Goal: Information Seeking & Learning: Find specific fact

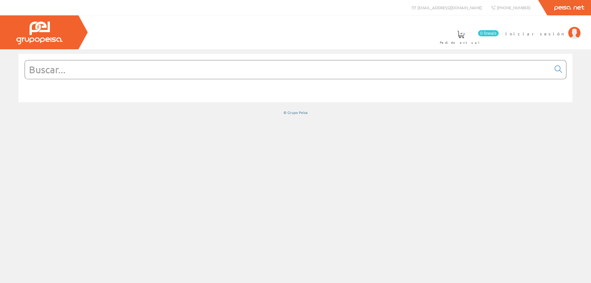
click at [256, 72] on input "text" at bounding box center [288, 69] width 526 height 18
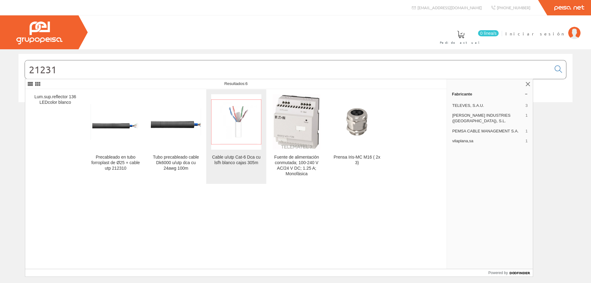
type input "21231"
click at [251, 132] on img at bounding box center [236, 122] width 50 height 45
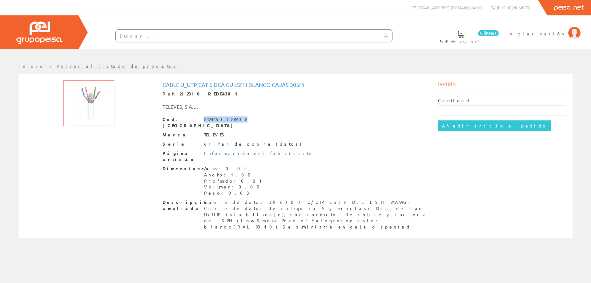
drag, startPoint x: 236, startPoint y: 119, endPoint x: 205, endPoint y: 119, distance: 30.8
click at [204, 119] on div "Cod. Barras 8424450188408" at bounding box center [296, 122] width 266 height 12
copy div "8424450188408"
click at [176, 38] on input "text" at bounding box center [248, 36] width 265 height 12
paste input "LS994BWW"
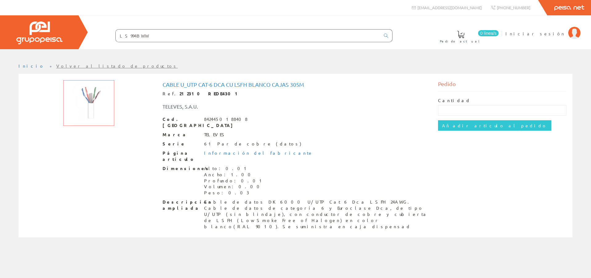
type input "LS994BWW"
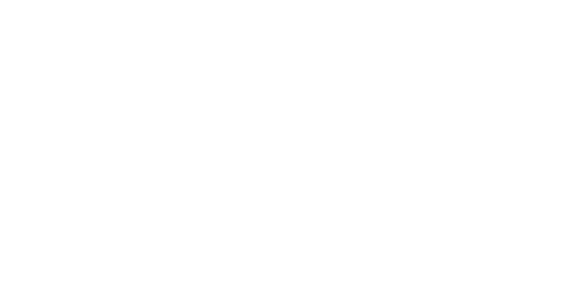
click at [0, 0] on html at bounding box center [0, 0] width 0 height 0
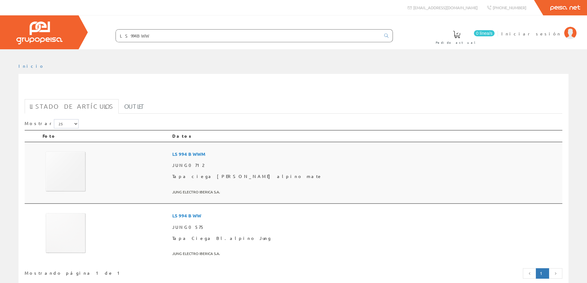
click at [65, 173] on img at bounding box center [66, 171] width 46 height 46
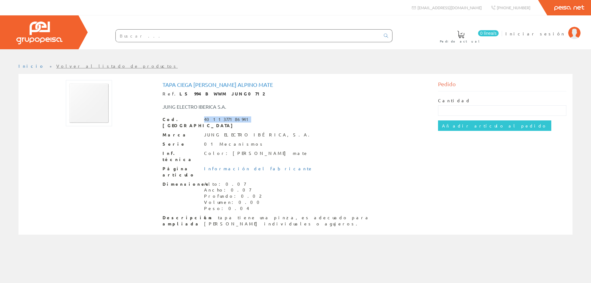
drag, startPoint x: 236, startPoint y: 119, endPoint x: 204, endPoint y: 118, distance: 32.4
click at [204, 118] on div "Cod. Barras 4011377186941" at bounding box center [296, 122] width 266 height 12
copy div "4011377186941"
click at [149, 37] on input "text" at bounding box center [248, 36] width 265 height 12
click at [242, 38] on input "text" at bounding box center [248, 36] width 265 height 12
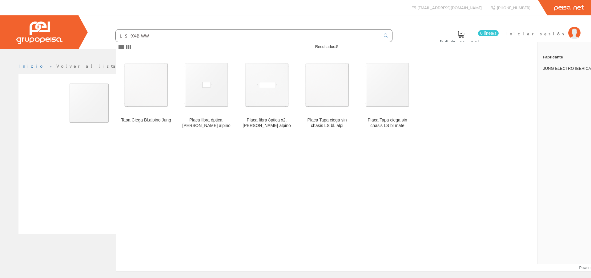
drag, startPoint x: 248, startPoint y: 39, endPoint x: 91, endPoint y: 35, distance: 156.9
click at [91, 35] on form "LS994BWW" at bounding box center [242, 35] width 302 height 13
paste input "PLACA TV/FM BLANCO ALPINO"
type input "PLACA TV/FM BLANCO ALPINO"
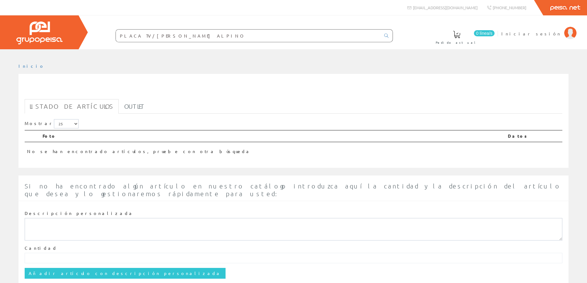
drag, startPoint x: 202, startPoint y: 35, endPoint x: 63, endPoint y: 45, distance: 139.6
click at [64, 44] on div "0 línea/s Pedido actual Iniciar sesión" at bounding box center [293, 32] width 587 height 34
paste input "LS990TVWW"
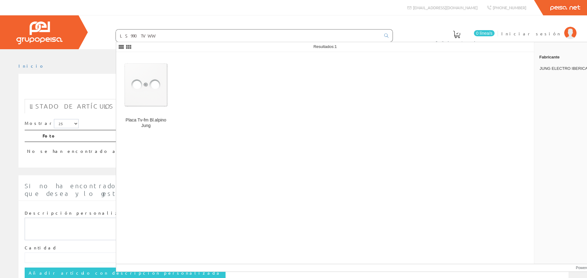
type input "LS990TVWW"
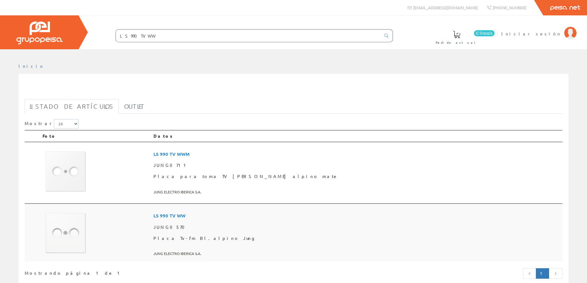
click at [67, 242] on img at bounding box center [66, 233] width 46 height 46
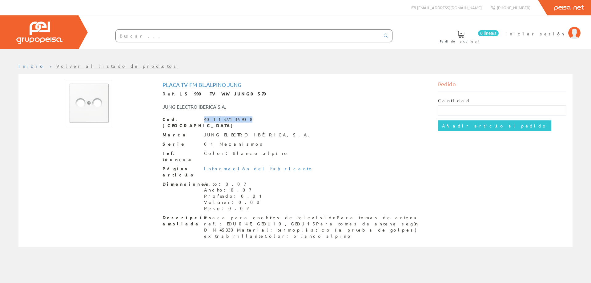
drag, startPoint x: 238, startPoint y: 121, endPoint x: 204, endPoint y: 121, distance: 33.6
click at [204, 121] on div "Cod. Barras 4011377136908" at bounding box center [296, 122] width 266 height 12
copy div "4011377136908"
